Goal: Book appointment/travel/reservation

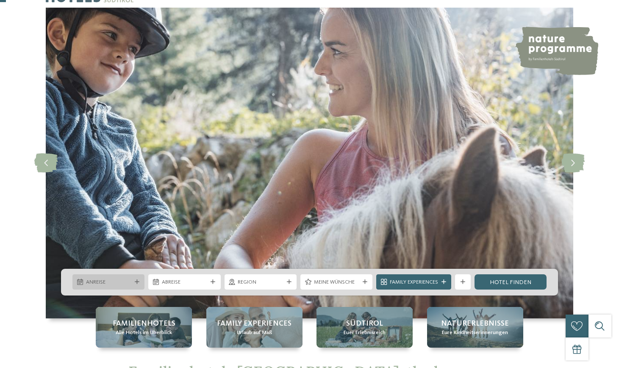
click at [118, 286] on span "Anreise" at bounding box center [108, 283] width 45 height 8
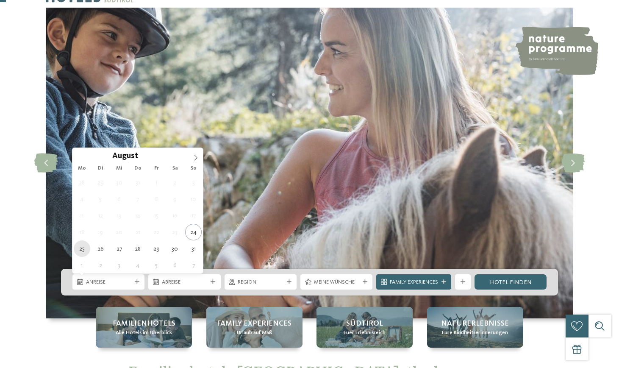
type div "[DATE]"
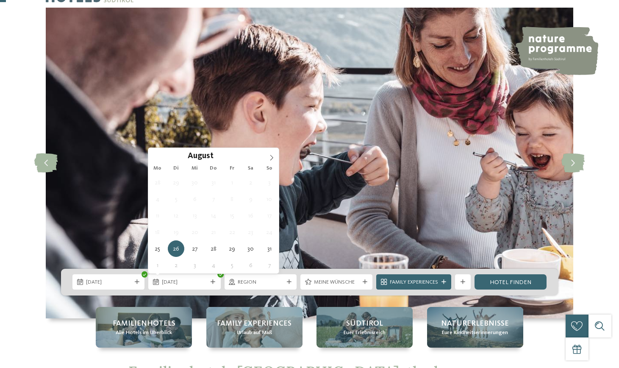
type div "[DATE]"
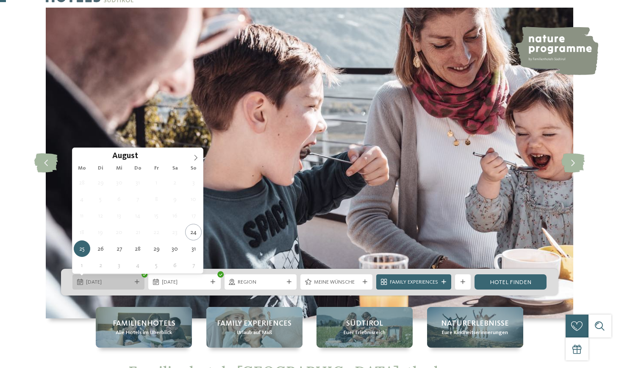
click at [103, 283] on span "[DATE]" at bounding box center [108, 283] width 45 height 8
click at [251, 277] on div "Region" at bounding box center [261, 281] width 72 height 15
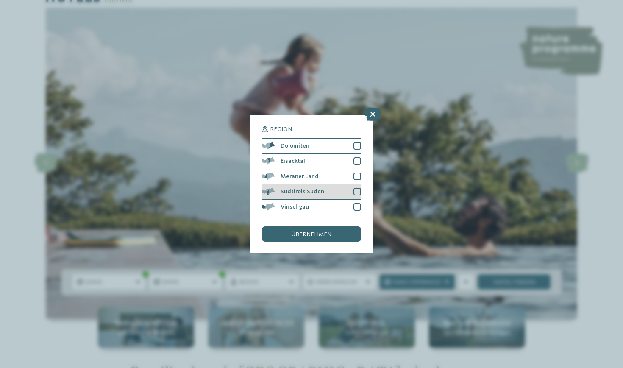
click at [334, 184] on div "Südtirols Süden" at bounding box center [311, 191] width 99 height 15
click at [343, 226] on div "übernehmen" at bounding box center [311, 233] width 99 height 15
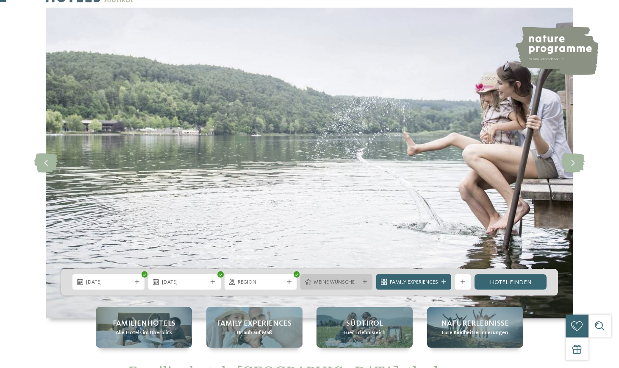
click at [329, 282] on span "Meine Wünsche" at bounding box center [336, 283] width 45 height 8
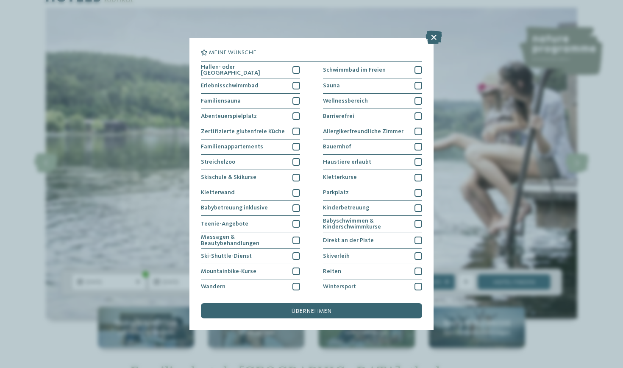
click at [330, 282] on div "Meine Wünsche [GEOGRAPHIC_DATA] Schwimmbad im Freien" at bounding box center [311, 184] width 623 height 368
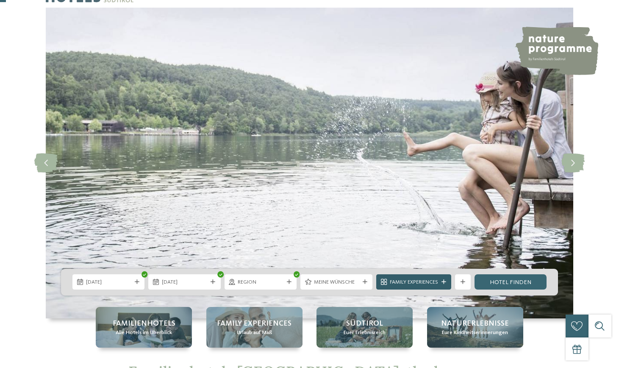
click at [432, 278] on div "Family Experiences" at bounding box center [414, 282] width 52 height 8
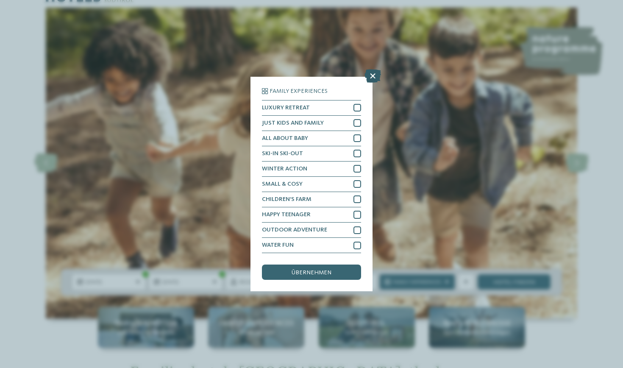
click at [368, 69] on icon at bounding box center [373, 76] width 17 height 14
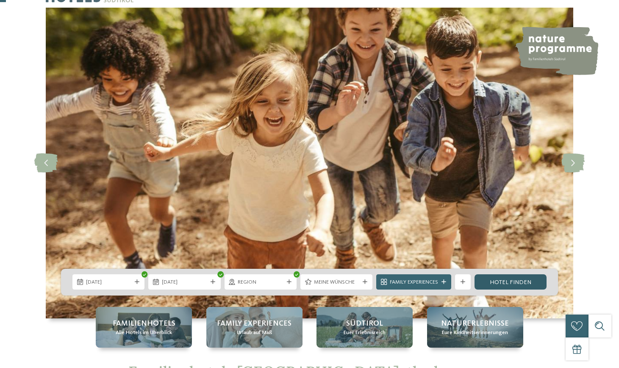
click at [504, 284] on link "Hotel finden" at bounding box center [511, 281] width 72 height 15
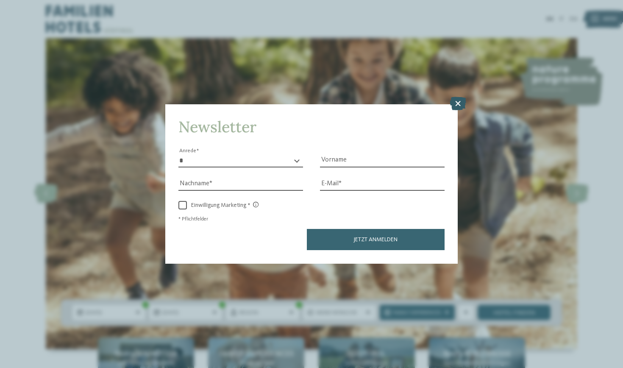
click at [456, 97] on icon at bounding box center [458, 104] width 17 height 14
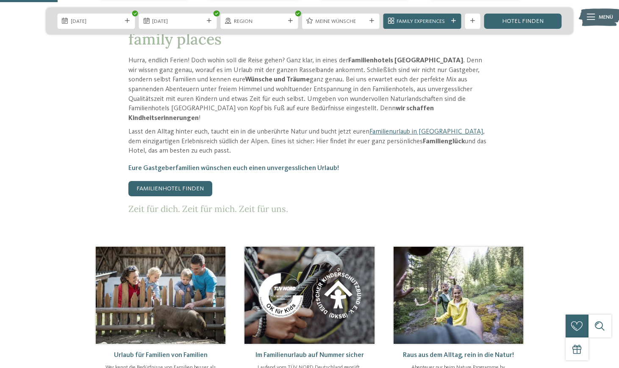
scroll to position [454, 0]
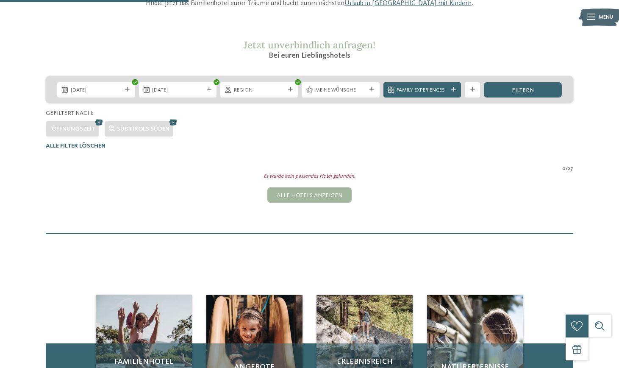
scroll to position [119, 0]
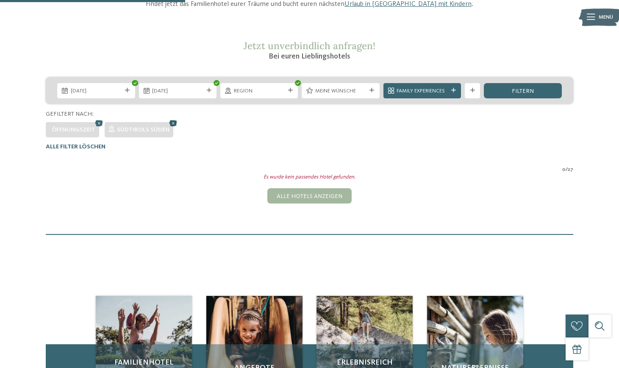
click at [173, 121] on icon at bounding box center [172, 123] width 11 height 10
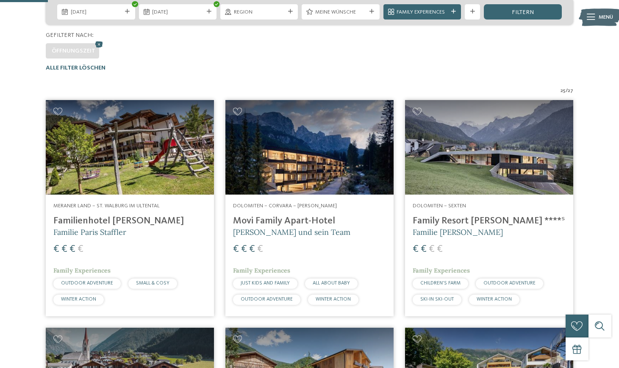
scroll to position [198, 0]
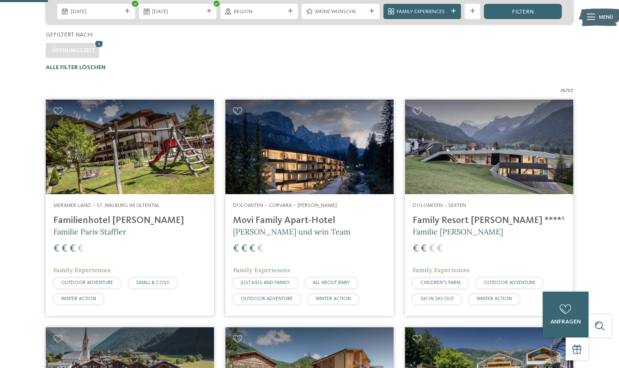
click at [459, 148] on img at bounding box center [489, 147] width 168 height 95
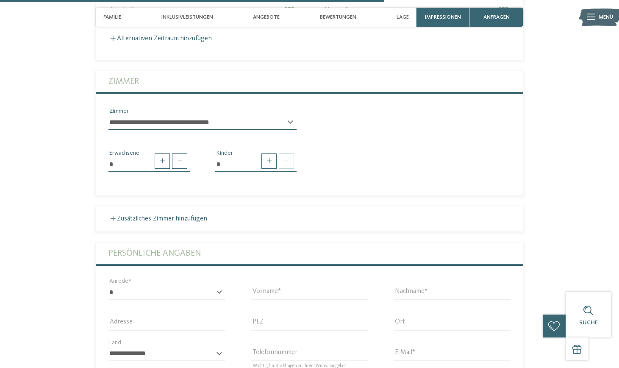
scroll to position [1429, 0]
